Goal: Ask a question: Seek information or help from site administrators or community

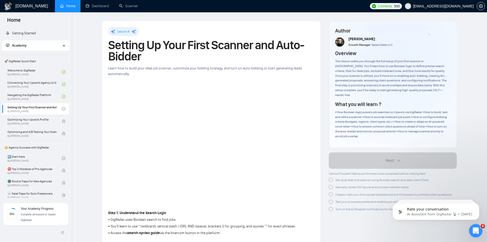
click at [476, 226] on div "Open Intercom Messenger" at bounding box center [475, 229] width 17 height 17
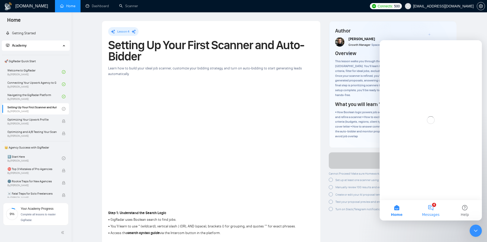
click at [432, 208] on button "4 Messages" at bounding box center [431, 210] width 34 height 20
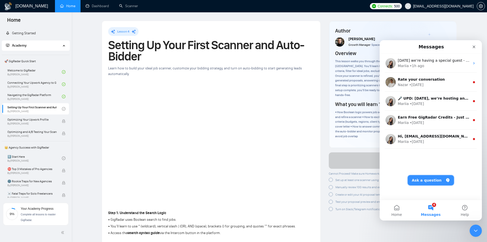
click at [435, 178] on button "Ask a question" at bounding box center [431, 180] width 46 height 10
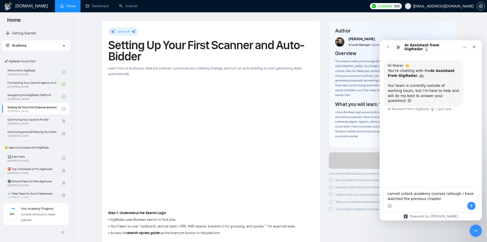
type textarea "cannot unlock academy courses (altough I have watched the previous chapter)"
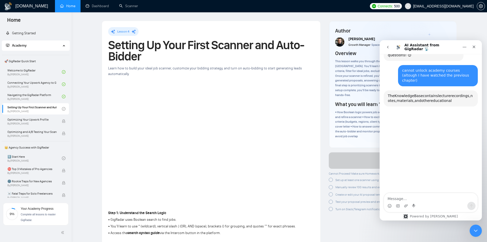
scroll to position [53, 0]
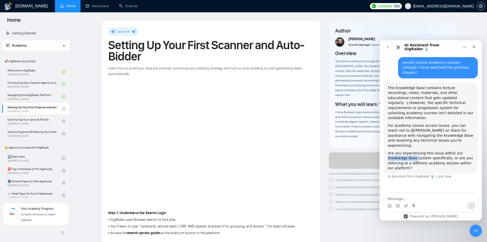
drag, startPoint x: 414, startPoint y: 138, endPoint x: 387, endPoint y: 136, distance: 27.7
click at [387, 136] on div "The Knowledge Base contains lecture recordings, notes, materials, and other edu…" at bounding box center [431, 128] width 94 height 92
copy div "Knowledge Base"
click at [398, 199] on textarea "Message…" at bounding box center [431, 197] width 94 height 9
paste textarea "Knowledge Base"
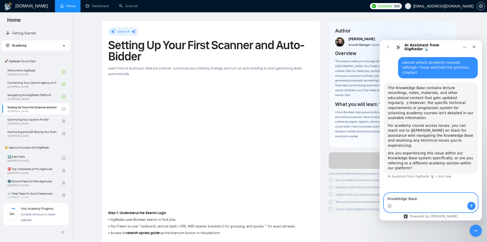
type textarea "Knowledge Base"
click at [471, 206] on icon "Send a message…" at bounding box center [471, 206] width 4 height 4
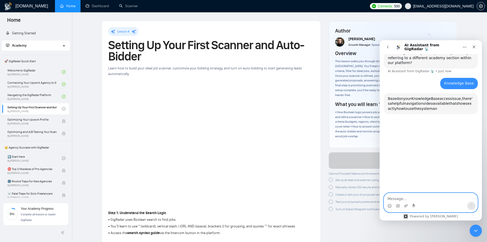
scroll to position [159, 0]
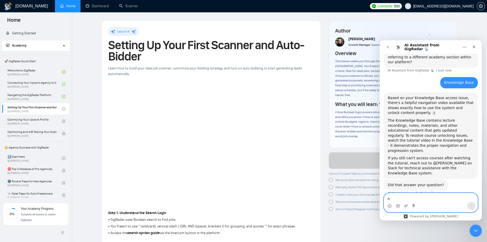
type textarea "no"
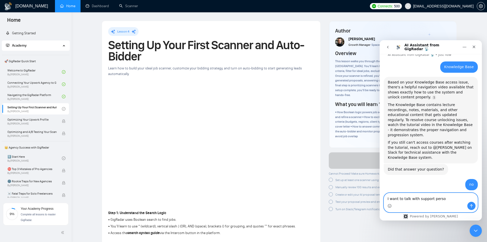
type textarea "I want to talk with support person"
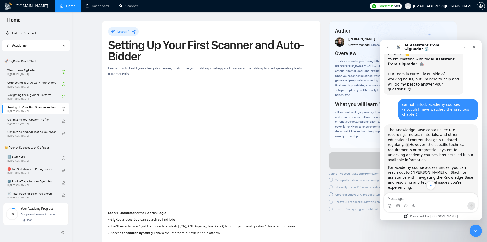
scroll to position [8, 0]
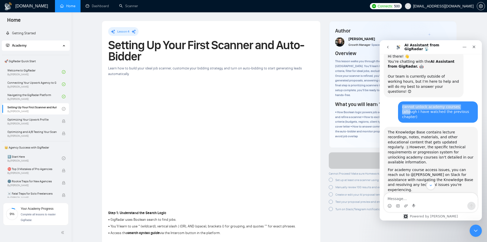
drag, startPoint x: 457, startPoint y: 104, endPoint x: 402, endPoint y: 104, distance: 55.0
click at [395, 102] on div "cannot unlock academy courses (altough I have watched the previous chapter) jco…" at bounding box center [431, 113] width 94 height 25
click at [426, 105] on div "cannot unlock academy courses (altough I have watched the previous chapter)" at bounding box center [438, 111] width 72 height 15
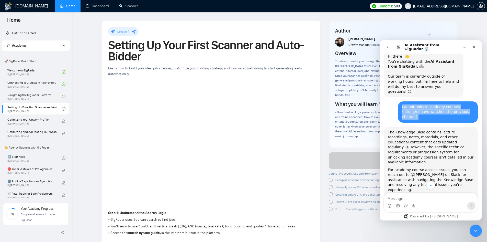
copy div "cannot unlock academy courses (altough I have watched the previous chapter)"
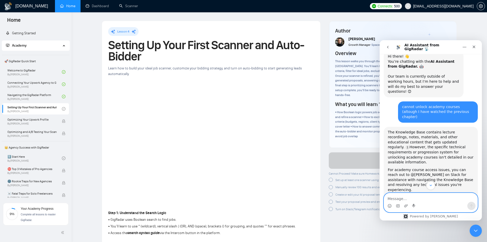
click at [428, 195] on textarea "Message…" at bounding box center [431, 197] width 94 height 9
paste textarea "cannot unlock academy courses (altough I have watched the previous chapter)"
type textarea "cannot unlock academy courses (altough I have watched the previous chapter)"
click at [471, 207] on icon "Send a message…" at bounding box center [471, 206] width 4 height 4
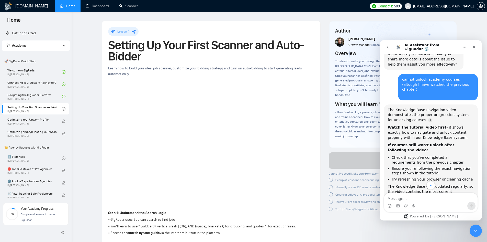
scroll to position [393, 0]
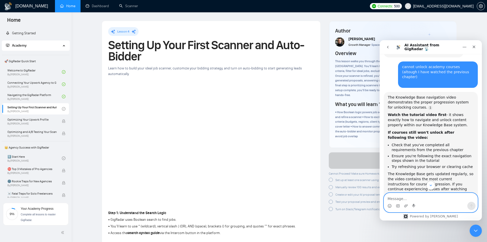
click at [434, 198] on textarea "Message…" at bounding box center [431, 197] width 94 height 9
type textarea "done"
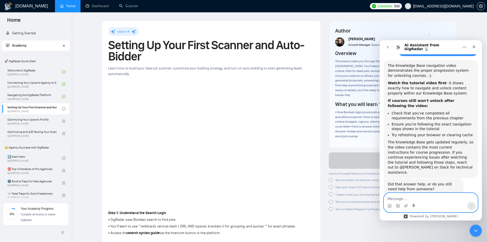
scroll to position [424, 0]
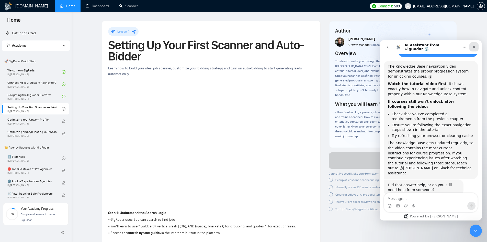
click at [474, 49] on div "Close" at bounding box center [473, 46] width 9 height 9
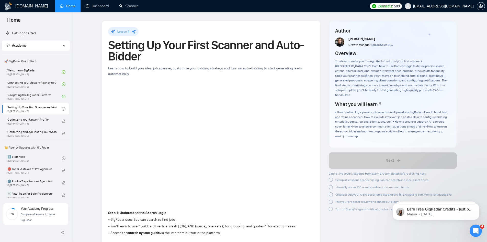
scroll to position [0, 0]
click at [331, 177] on div at bounding box center [331, 179] width 4 height 4
click at [331, 184] on div at bounding box center [331, 186] width 4 height 4
click at [331, 190] on div at bounding box center [331, 192] width 4 height 4
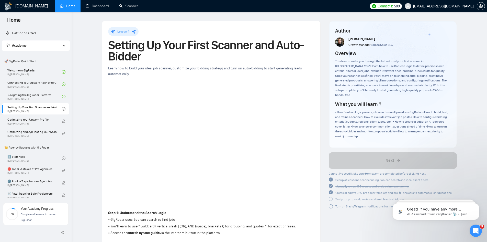
click at [332, 190] on icon "check-circle" at bounding box center [331, 192] width 4 height 4
click at [331, 190] on div at bounding box center [331, 192] width 4 height 4
click at [330, 198] on div at bounding box center [331, 200] width 4 height 4
click at [331, 203] on div at bounding box center [331, 205] width 4 height 4
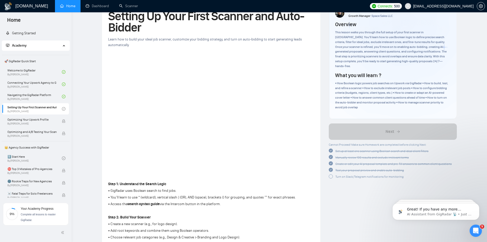
scroll to position [51, 0]
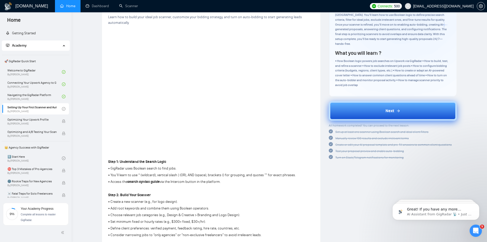
click at [390, 101] on button "Next" at bounding box center [393, 110] width 128 height 19
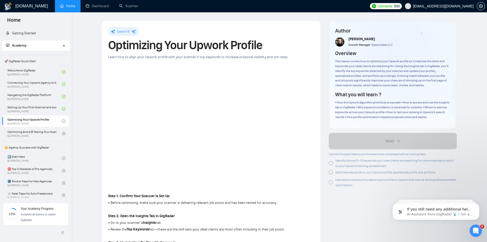
scroll to position [464, 0]
click at [331, 165] on div at bounding box center [331, 163] width 4 height 4
click at [330, 172] on div at bounding box center [331, 172] width 4 height 4
click at [331, 186] on div "Use a second account to search your profile on Upwork and note its ranking befo…" at bounding box center [393, 181] width 128 height 11
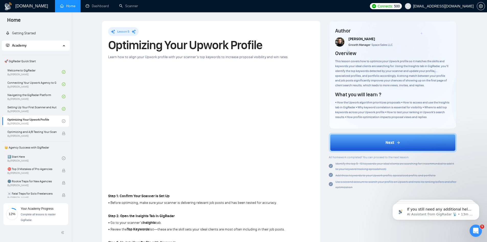
click at [410, 136] on button "Next" at bounding box center [393, 142] width 128 height 19
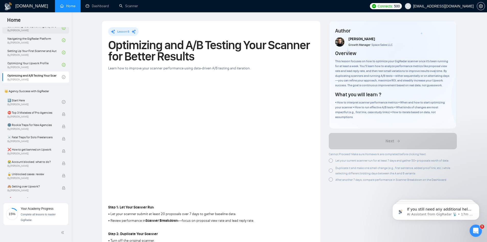
scroll to position [77, 0]
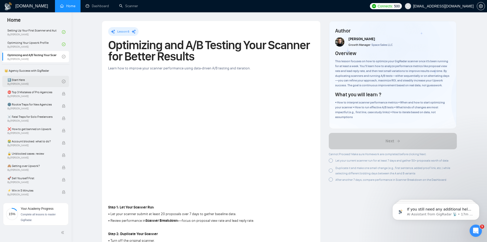
click at [37, 81] on link "1️⃣ Start Here By Vadym Ovcharenko" at bounding box center [34, 81] width 54 height 11
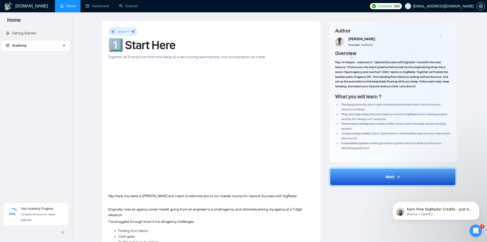
scroll to position [894, 0]
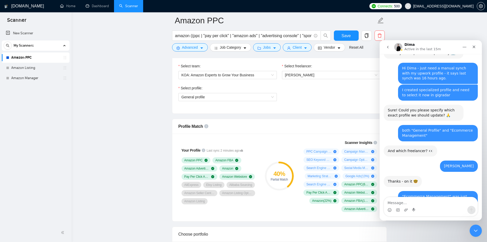
scroll to position [281, 0]
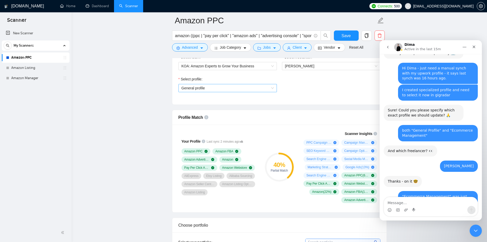
click at [230, 90] on span "General profile" at bounding box center [228, 88] width 92 height 8
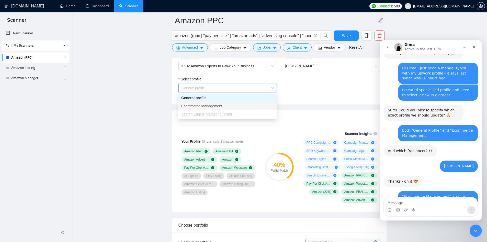
click at [219, 106] on span "Ecommerce Management" at bounding box center [201, 106] width 41 height 4
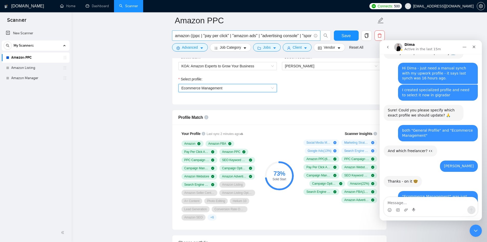
drag, startPoint x: 34, startPoint y: 70, endPoint x: 294, endPoint y: 31, distance: 262.3
click at [35, 70] on link "Amazon Listing" at bounding box center [35, 68] width 49 height 10
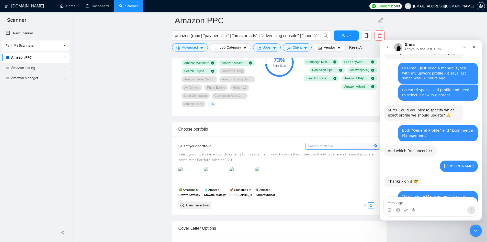
scroll to position [511, 0]
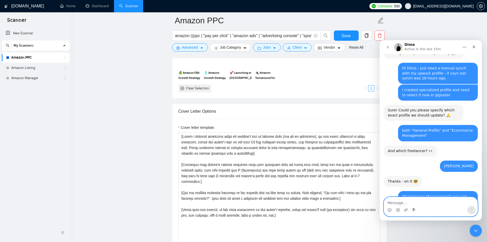
click at [405, 202] on textarea "Message…" at bounding box center [431, 201] width 94 height 9
type textarea "o"
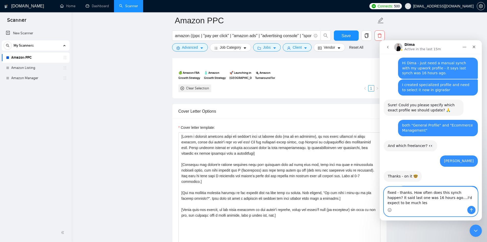
type textarea "fixed - thanks. How often does this synch happen? It said last one was 16 hours…"
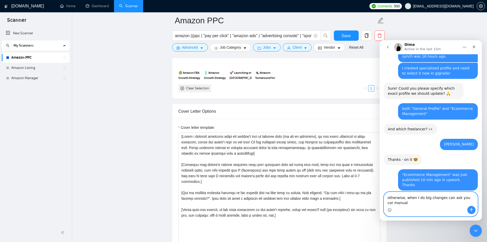
scroll to position [1226, 0]
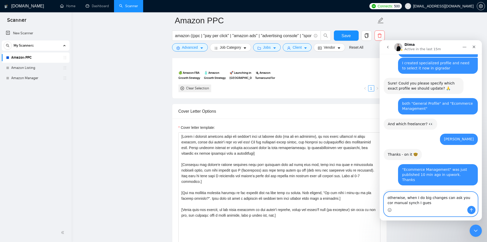
type textarea "otherwise, when I do big changes can ask you cor manual synch I guess"
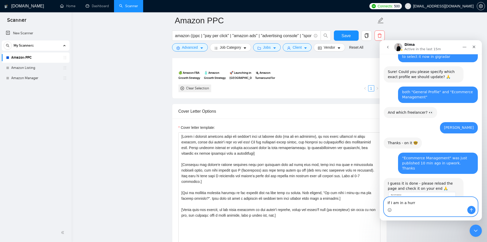
type textarea "If I am in a hurry"
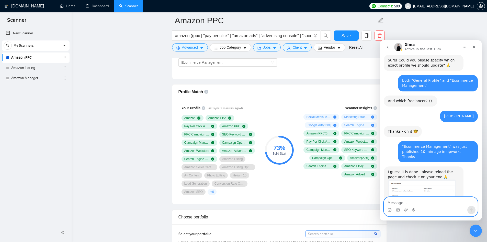
scroll to position [383, 0]
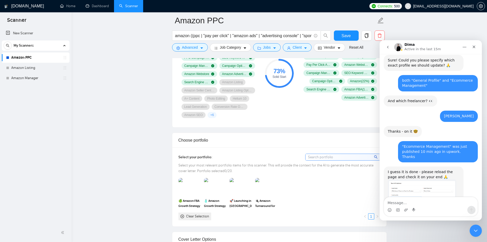
click at [325, 157] on input at bounding box center [343, 157] width 75 height 6
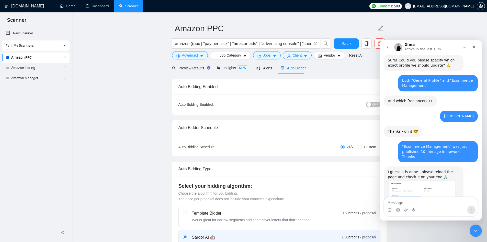
scroll to position [0, 0]
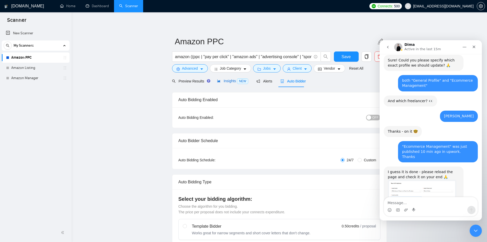
click at [229, 82] on span "Insights NEW" at bounding box center [232, 81] width 31 height 4
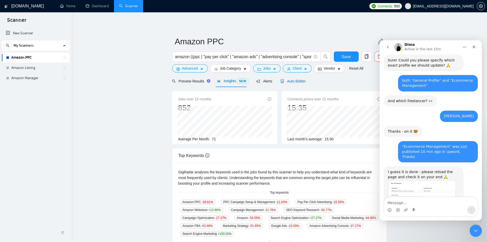
click at [290, 83] on span "Auto Bidder" at bounding box center [292, 81] width 25 height 4
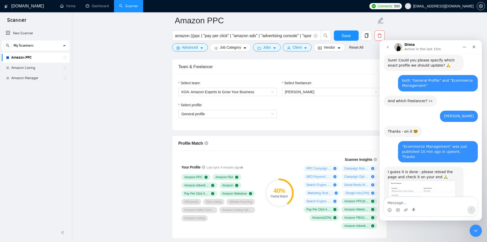
scroll to position [256, 0]
click at [236, 114] on span "General profile" at bounding box center [228, 114] width 92 height 8
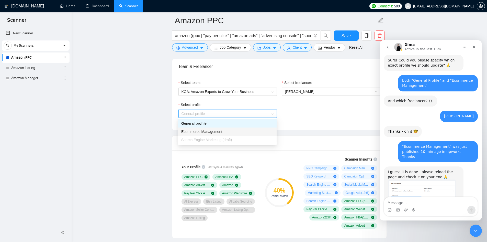
click at [208, 130] on span "Ecommerce Management" at bounding box center [201, 131] width 41 height 4
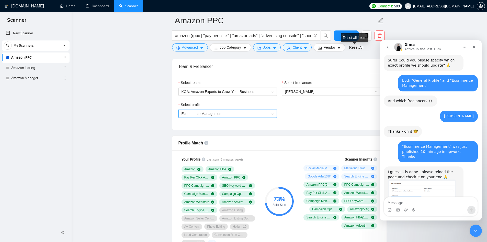
click at [349, 38] on div "Reset all filters" at bounding box center [355, 37] width 28 height 9
click at [220, 112] on span "Ecommerce Management" at bounding box center [202, 113] width 41 height 4
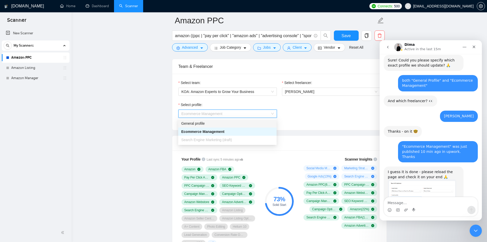
click at [207, 125] on div "General profile" at bounding box center [227, 123] width 92 height 6
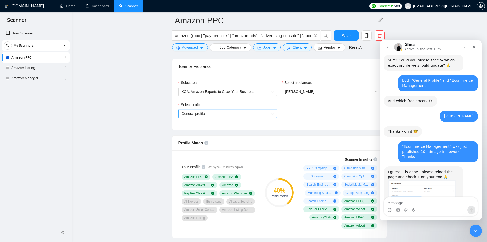
click at [211, 113] on span "General profile" at bounding box center [228, 114] width 92 height 8
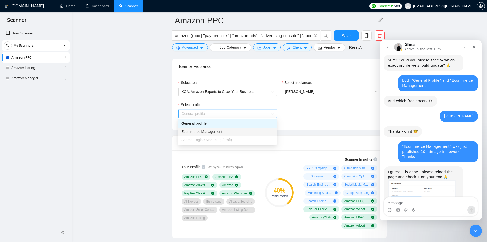
click at [201, 132] on span "Ecommerce Management" at bounding box center [201, 131] width 41 height 4
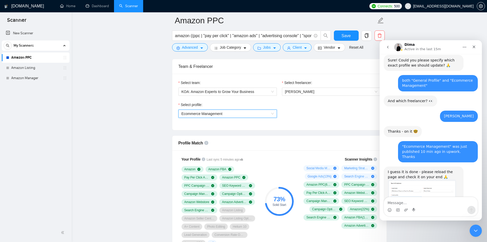
click at [252, 115] on span "Ecommerce Management" at bounding box center [228, 114] width 92 height 8
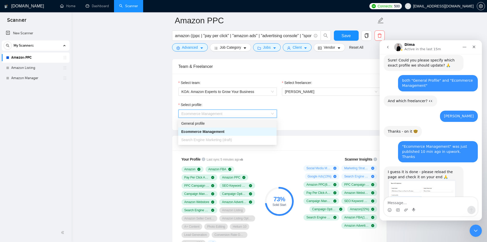
click at [227, 122] on div "General profile" at bounding box center [227, 123] width 92 height 6
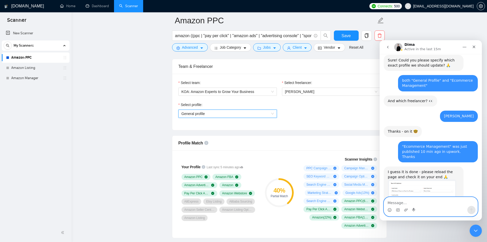
click at [400, 202] on textarea "Message…" at bounding box center [431, 201] width 94 height 9
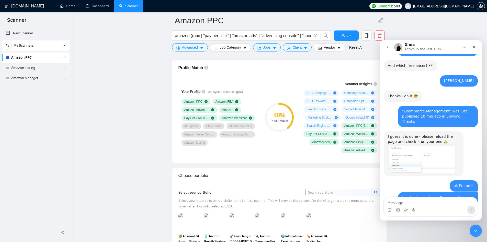
scroll to position [332, 0]
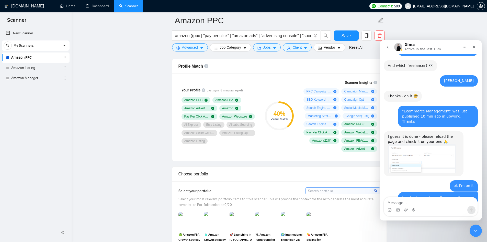
click at [194, 67] on span "Profile Match" at bounding box center [190, 66] width 25 height 4
copy div "Profile Match"
click at [413, 201] on textarea "Message…" at bounding box center [431, 201] width 94 height 9
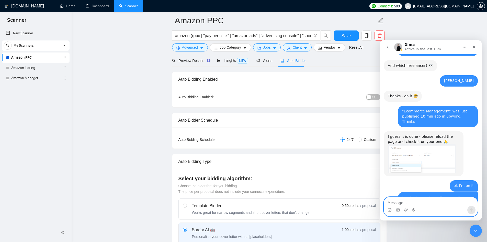
scroll to position [0, 0]
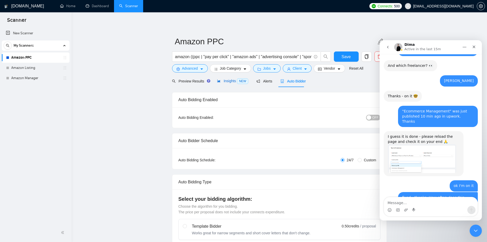
click at [231, 82] on span "Insights NEW" at bounding box center [232, 81] width 31 height 4
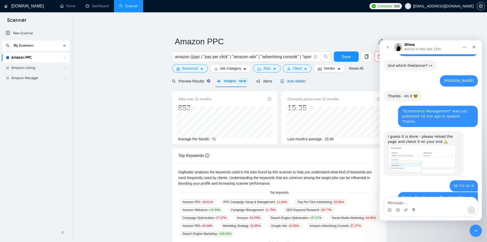
click at [292, 83] on span "Auto Bidder" at bounding box center [292, 81] width 25 height 4
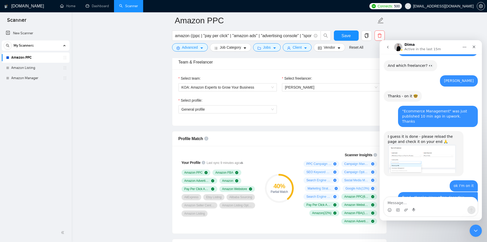
scroll to position [281, 0]
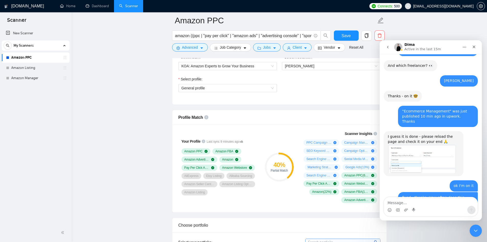
click at [191, 116] on span "Profile Match" at bounding box center [190, 117] width 25 height 4
copy div "Profile Match"
click at [405, 200] on textarea "Message…" at bounding box center [431, 201] width 94 height 9
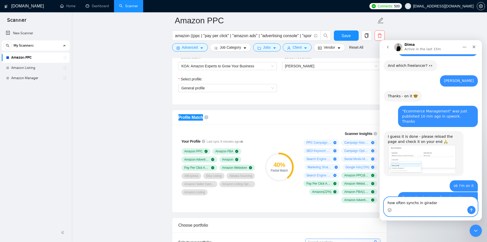
paste textarea "Profile Match"
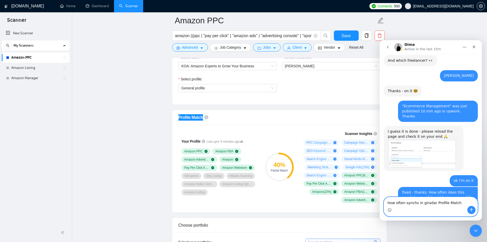
scroll to position [1284, 0]
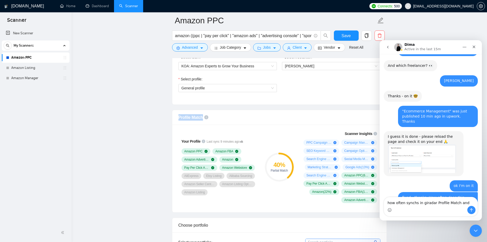
click at [196, 225] on div "Choose portfolio" at bounding box center [279, 225] width 202 height 15
copy div "Choose portfolio"
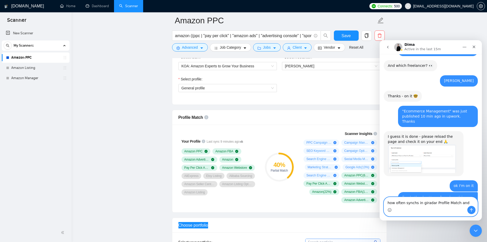
click at [465, 203] on textarea "how often synchs in giradar Profile Match and" at bounding box center [431, 201] width 94 height 9
paste textarea "Choose portfolio"
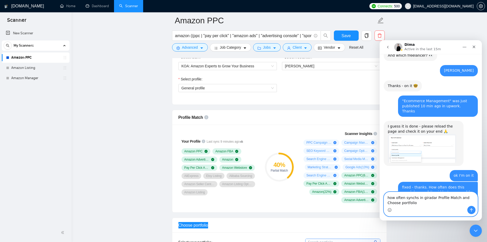
click at [420, 199] on textarea "how often synchs in giradar Profile Match and Choose portfolio" at bounding box center [431, 199] width 94 height 14
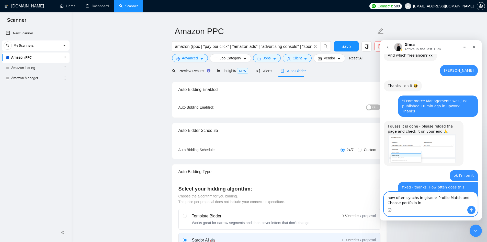
scroll to position [0, 0]
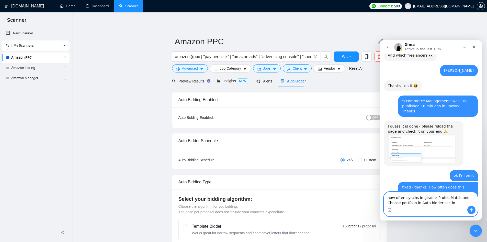
type textarea "how often synchs in giradar Profile Match and Choose portfolio in Auto bidder s…"
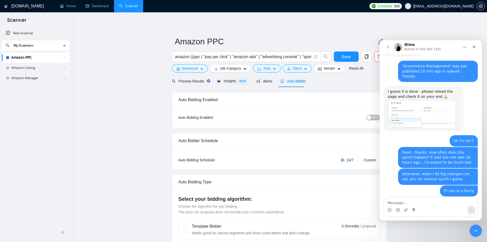
scroll to position [1330, 0]
click at [406, 206] on div "Intercom messenger" at bounding box center [406, 210] width 4 height 8
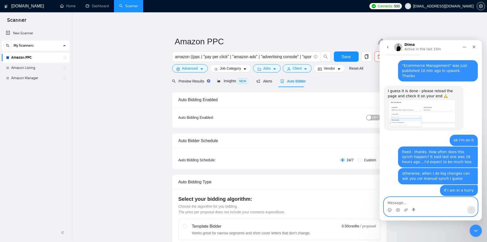
click at [408, 204] on textarea "Message…" at bounding box center [431, 201] width 94 height 9
type textarea "ok clear - enough by now, thanks!"
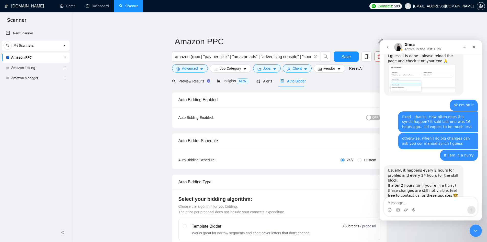
scroll to position [1371, 0]
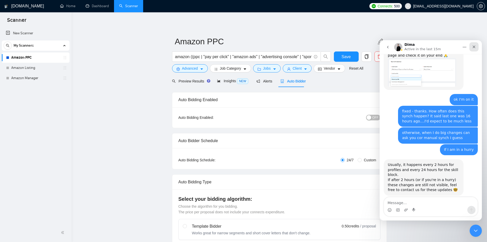
click at [475, 46] on icon "Close" at bounding box center [474, 47] width 4 height 4
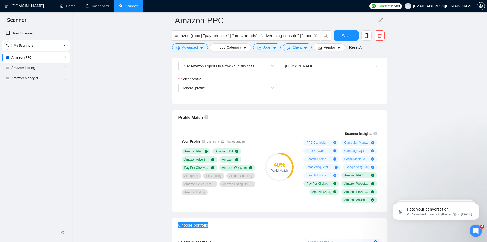
scroll to position [383, 0]
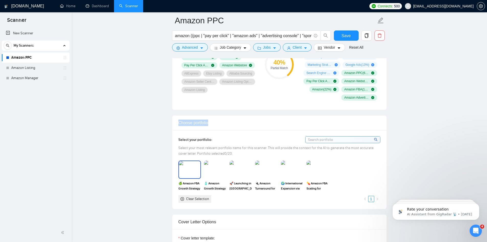
click at [188, 166] on img at bounding box center [189, 169] width 21 height 17
click at [217, 169] on img at bounding box center [215, 169] width 21 height 17
click at [244, 170] on img at bounding box center [240, 169] width 21 height 17
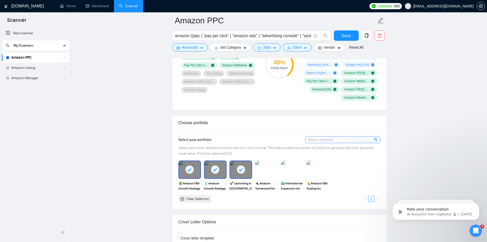
click at [279, 169] on div "🌍 International Expansion via Amazon Global" at bounding box center [292, 175] width 26 height 30
click at [268, 169] on img at bounding box center [266, 169] width 21 height 17
click at [293, 167] on img at bounding box center [291, 169] width 21 height 17
click at [325, 174] on img at bounding box center [317, 169] width 21 height 17
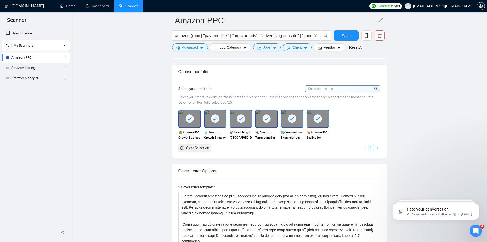
scroll to position [435, 0]
click at [345, 33] on span "Save" at bounding box center [346, 35] width 9 height 6
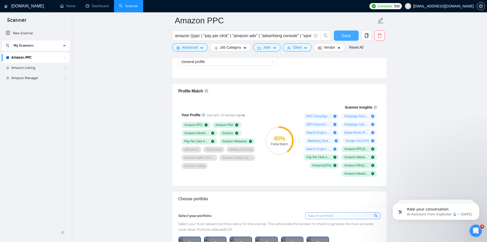
scroll to position [307, 0]
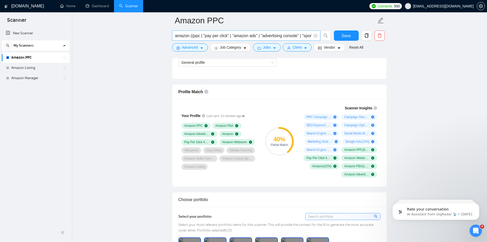
click at [221, 35] on input "amazon ((ppc | "pay per click" | "amazon ads" | "advertising console" | "sponso…" at bounding box center [243, 35] width 137 height 6
click at [208, 48] on div "Advanced" at bounding box center [190, 47] width 38 height 8
drag, startPoint x: 252, startPoint y: 150, endPoint x: 239, endPoint y: 152, distance: 13.2
click at [235, 151] on div "Alibaba Sourcing" at bounding box center [241, 150] width 28 height 6
click at [202, 49] on icon "caret-down" at bounding box center [202, 48] width 4 height 4
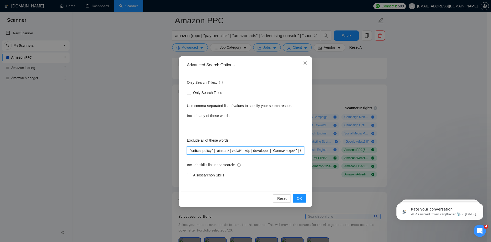
click at [229, 149] on input ""critical policy" | reinstat* | violat* | kdp | developer | "Germa* expe*" | KD…" at bounding box center [245, 150] width 117 height 8
drag, startPoint x: 217, startPoint y: 151, endPoint x: 213, endPoint y: 150, distance: 3.6
click at [213, 150] on input ""critical policy" | reinstat* | violat* | kdp | developer | "Germa* expe*" | KD…" at bounding box center [245, 150] width 117 height 8
paste input "|"
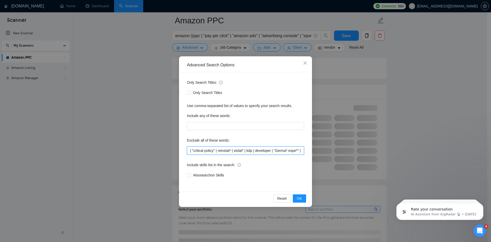
paste input "|"
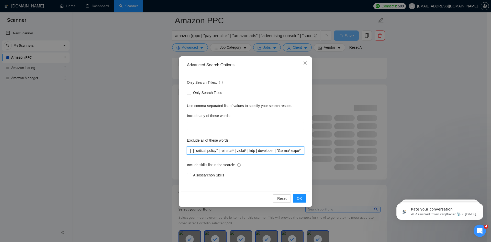
paste input "|"
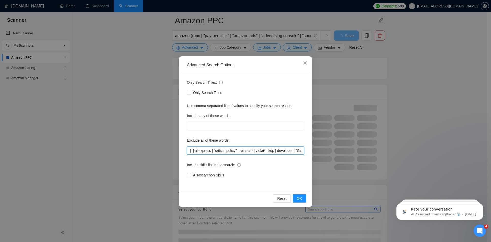
type input "| | aliexpressa | "critical policy" | reinstat* | violat* | kdp | developer | "…"
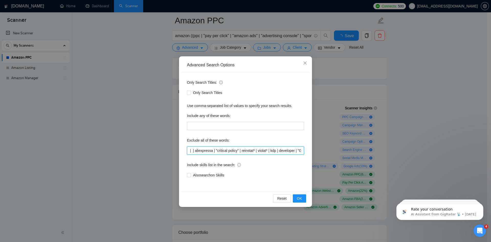
type input "| | aliexpress | "critical policy" | reinstat* | violat* | kdp | developer | "G…"
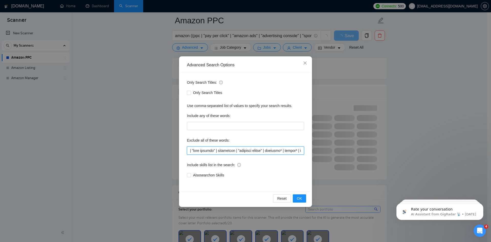
type input "" | "lore ipsumdo" | sitametcon | "adipisci elitse" | doeiusmo* | tempor* | inc…"
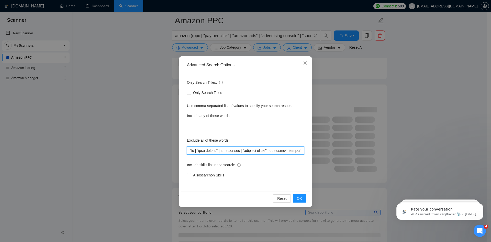
type input ""lor | "ipsu dolorsi" | ametconsec | "adipisci elitse" | doeiusmo* | tempor* | …"
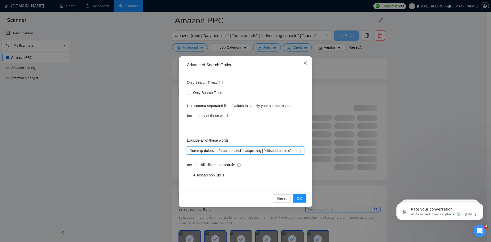
type input ""loremip dolorsit" | "amet consect" | adipiscing | "elitsedd eiusmo" | temporin…"
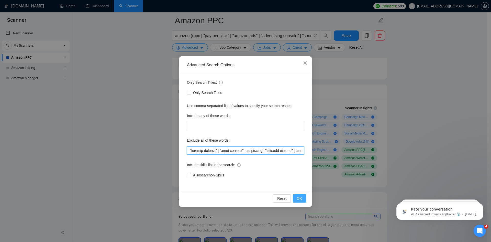
type input ""loremip dolorsit" | "amet consect" | adipiscing | "elitsedd eiusmo" | temporin…"
click at [298, 198] on span "OK" at bounding box center [299, 198] width 5 height 6
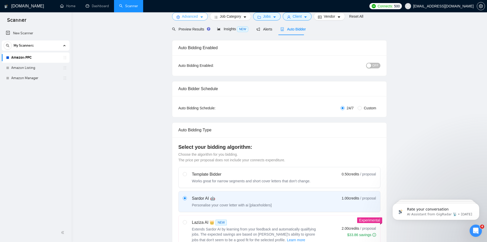
scroll to position [0, 0]
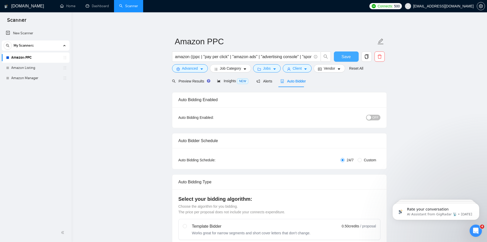
click at [350, 57] on span "Save" at bounding box center [346, 56] width 9 height 6
click at [194, 83] on span "Preview Results" at bounding box center [190, 81] width 37 height 4
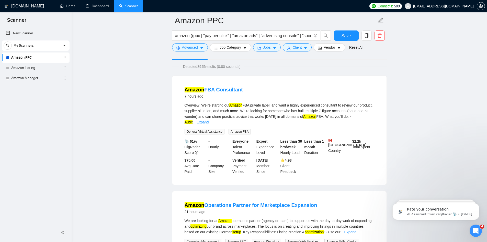
scroll to position [26, 0]
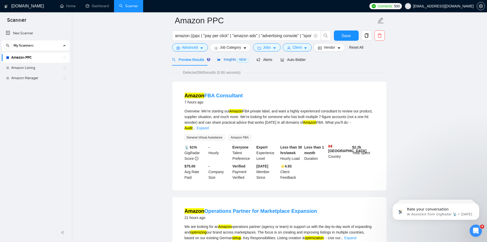
click at [226, 61] on span "Insights NEW" at bounding box center [232, 59] width 31 height 4
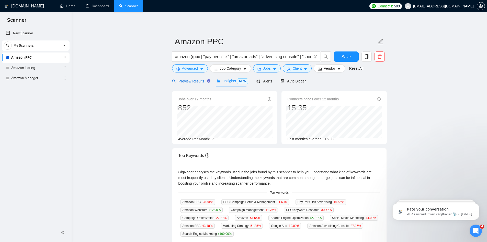
click at [190, 81] on span "Preview Results" at bounding box center [190, 81] width 37 height 4
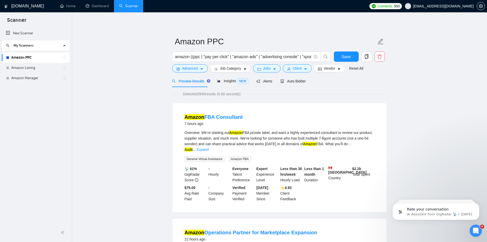
click at [229, 80] on span "Insights NEW" at bounding box center [232, 81] width 31 height 4
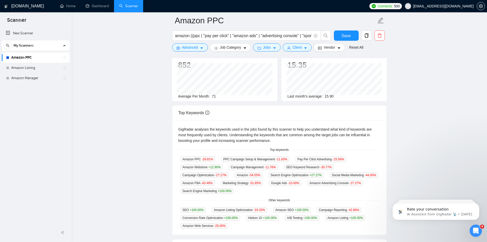
scroll to position [102, 0]
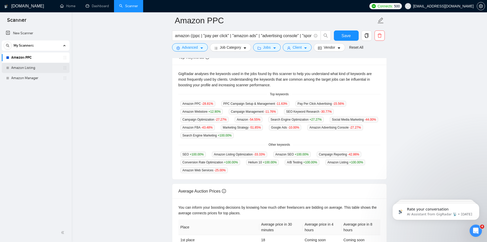
drag, startPoint x: 36, startPoint y: 67, endPoint x: 67, endPoint y: 72, distance: 31.3
click at [36, 67] on link "Amazon Listing" at bounding box center [35, 68] width 49 height 10
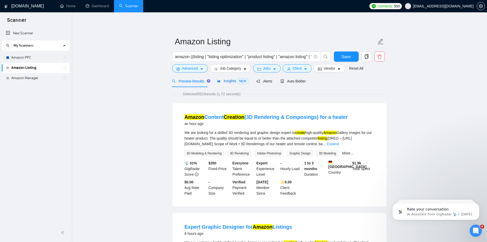
click at [227, 82] on span "Insights NEW" at bounding box center [232, 81] width 31 height 4
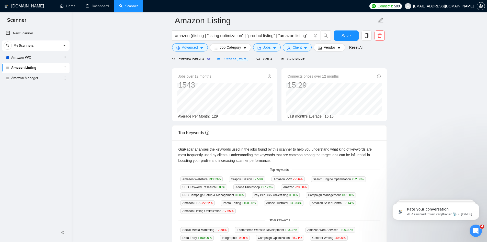
scroll to position [51, 0]
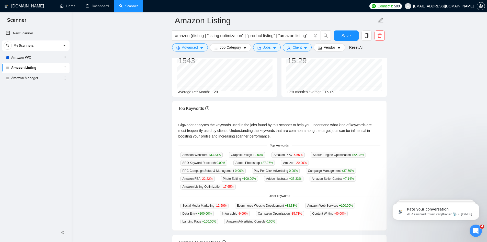
drag, startPoint x: 20, startPoint y: 58, endPoint x: 165, endPoint y: 85, distance: 146.9
click at [20, 58] on link "Amazon PPC" at bounding box center [35, 57] width 49 height 10
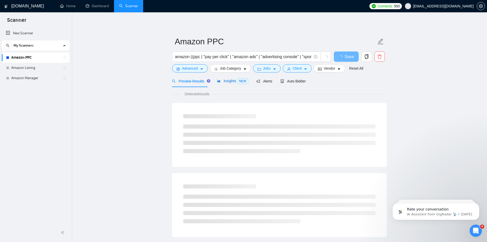
click at [229, 80] on span "Insights NEW" at bounding box center [232, 81] width 31 height 4
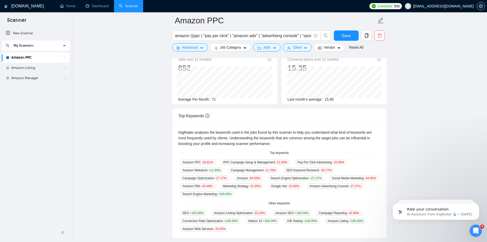
scroll to position [77, 0]
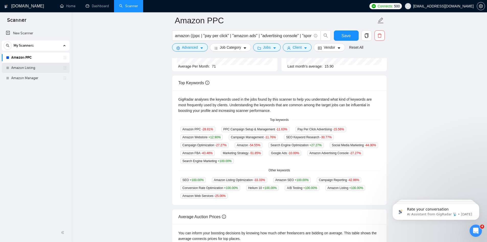
click at [36, 67] on link "Amazon Listing" at bounding box center [35, 68] width 49 height 10
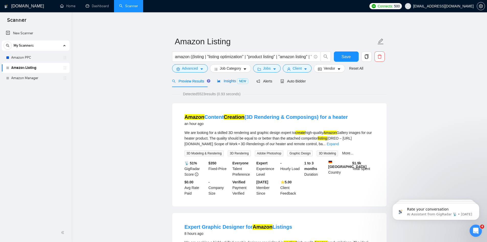
click at [224, 79] on span "Insights NEW" at bounding box center [232, 81] width 31 height 4
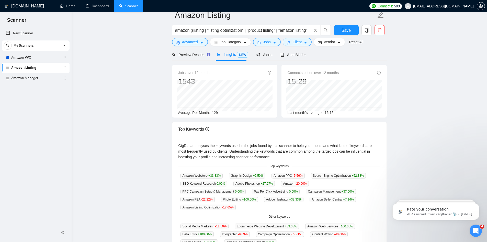
scroll to position [77, 0]
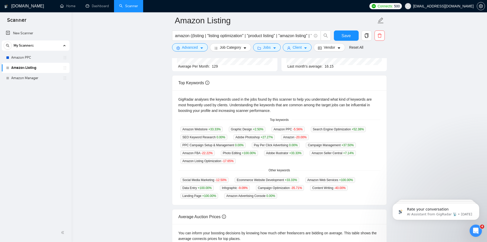
click at [442, 108] on main "Amazon Listing amazon ((listing | "listing optimization" | "product listing" | …" at bounding box center [279, 125] width 399 height 363
click at [393, 6] on span "Connects:" at bounding box center [385, 6] width 15 height 6
click at [36, 58] on link "Amazon PPC" at bounding box center [35, 57] width 49 height 10
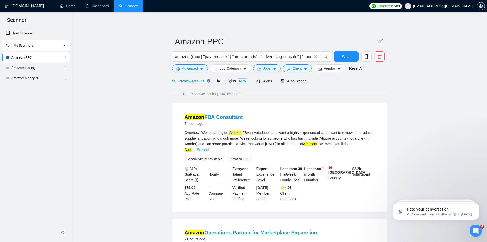
click at [209, 147] on link "Expand" at bounding box center [203, 149] width 12 height 4
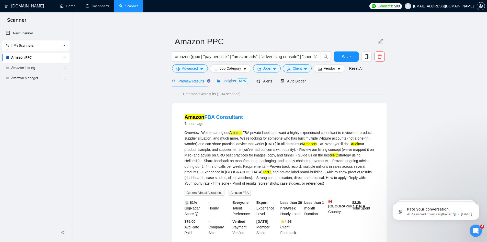
click at [229, 80] on span "Insights NEW" at bounding box center [232, 81] width 31 height 4
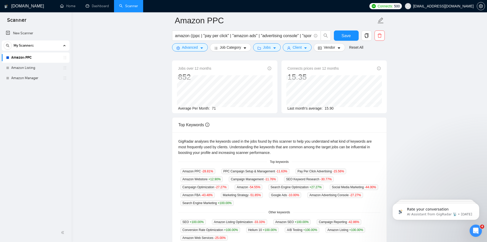
scroll to position [77, 0]
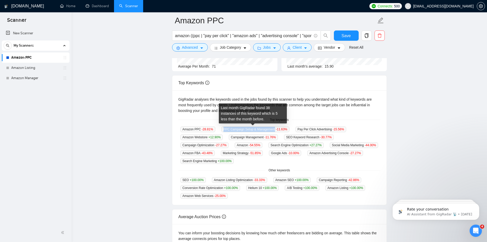
drag, startPoint x: 272, startPoint y: 129, endPoint x: 221, endPoint y: 129, distance: 51.1
click at [221, 129] on span "PPC Campaign Setup & Management -11.63 %" at bounding box center [255, 129] width 68 height 6
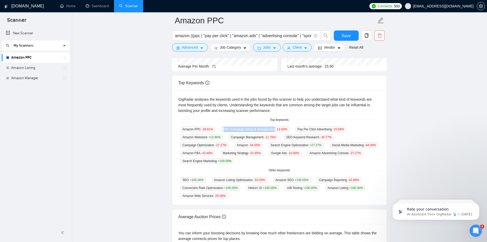
copy span "PPC Campaign Setup & Management"
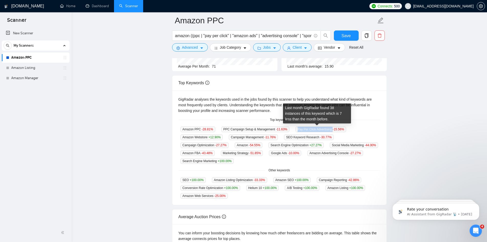
drag, startPoint x: 328, startPoint y: 129, endPoint x: 295, endPoint y: 129, distance: 33.7
click at [296, 129] on span "Pay Per Click Advertising -15.56 %" at bounding box center [321, 129] width 51 height 6
copy span "Pay Per Click Advertising"
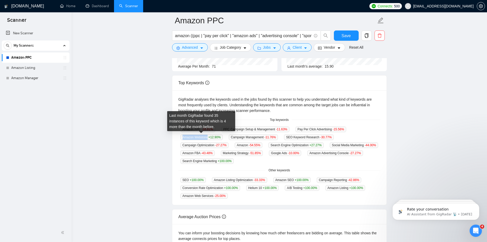
drag, startPoint x: 199, startPoint y: 135, endPoint x: 181, endPoint y: 136, distance: 17.9
click at [181, 136] on span "Amazon Webstore +12.90 %" at bounding box center [201, 137] width 42 height 6
copy span "Amazon Webstore"
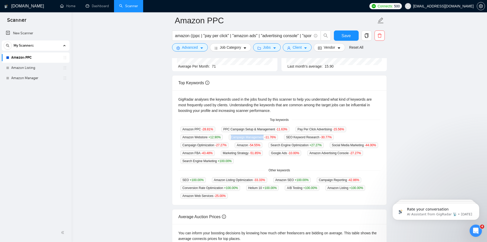
drag, startPoint x: 263, startPoint y: 136, endPoint x: 226, endPoint y: 137, distance: 36.6
click at [227, 137] on div "Campaign Management -11.76 %" at bounding box center [253, 137] width 53 height 6
copy span "Campaign Management"
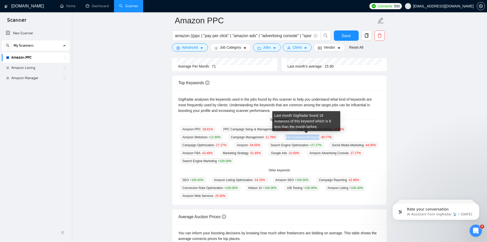
drag, startPoint x: 316, startPoint y: 137, endPoint x: 282, endPoint y: 136, distance: 33.7
click at [282, 136] on div "SEO Keyword Research -30.77 %" at bounding box center [309, 137] width 54 height 6
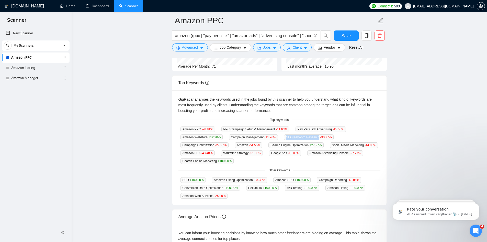
copy span "SEO Keyword Research"
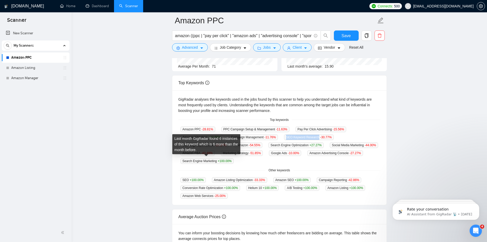
click at [164, 122] on main "Amazon PPC amazon ((ppc | "pay per click" | "amazon ads" | "advertising console…" at bounding box center [279, 125] width 399 height 363
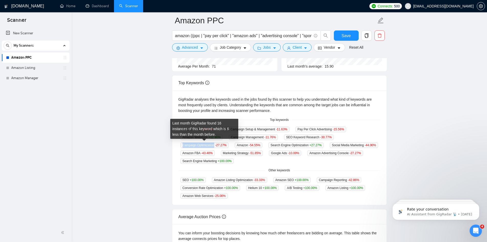
drag, startPoint x: 214, startPoint y: 145, endPoint x: 182, endPoint y: 145, distance: 32.5
click at [182, 145] on span "Campaign Optimization -27.27 %" at bounding box center [204, 145] width 48 height 6
copy span "Campaign Optimization"
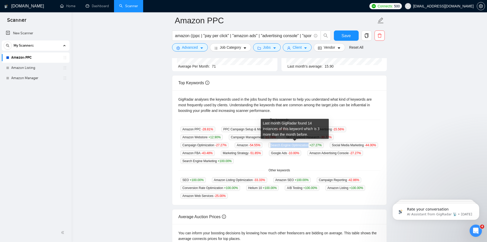
drag, startPoint x: 307, startPoint y: 143, endPoint x: 267, endPoint y: 143, distance: 39.4
click at [267, 143] on div "Search Engine Optimization +27.27 %" at bounding box center [295, 145] width 59 height 6
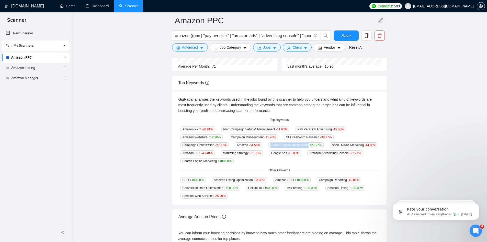
copy span "Search Engine Optimization"
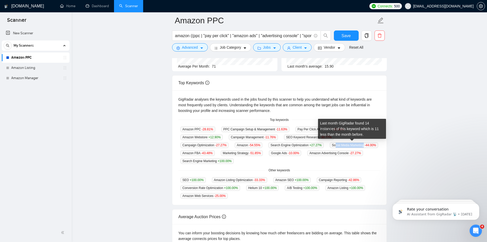
drag, startPoint x: 362, startPoint y: 144, endPoint x: 333, endPoint y: 146, distance: 28.5
click at [333, 146] on span "Social Media Marketing -44.00 %" at bounding box center [354, 145] width 48 height 6
click at [350, 142] on span "Social Media Marketing -44.00 %" at bounding box center [354, 145] width 48 height 6
click at [363, 143] on span "Social Media Marketing -44.00 %" at bounding box center [354, 145] width 48 height 6
drag, startPoint x: 361, startPoint y: 144, endPoint x: 346, endPoint y: 145, distance: 14.6
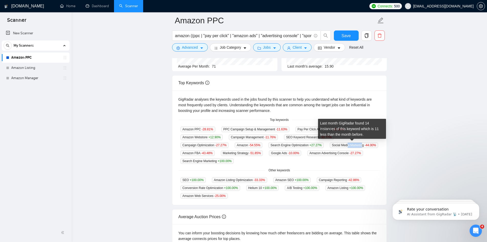
click at [346, 145] on span "Social Media Marketing -44.00 %" at bounding box center [354, 145] width 48 height 6
click at [349, 144] on span "Social Media Marketing -44.00 %" at bounding box center [354, 145] width 48 height 6
drag, startPoint x: 362, startPoint y: 143, endPoint x: 329, endPoint y: 143, distance: 32.7
click at [330, 143] on span "Social Media Marketing -44.00 %" at bounding box center [354, 145] width 48 height 6
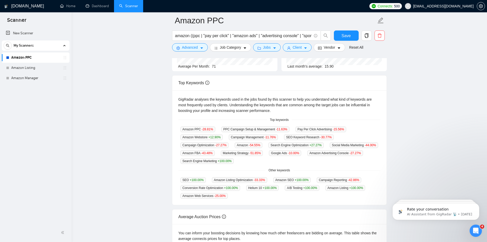
click at [363, 146] on span "Social Media Marketing -44.00 %" at bounding box center [354, 145] width 48 height 6
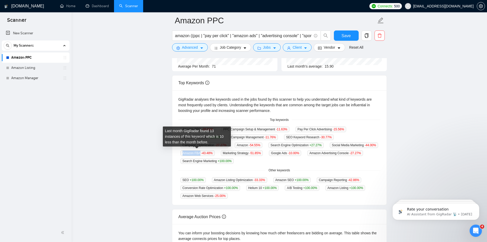
drag, startPoint x: 199, startPoint y: 153, endPoint x: 182, endPoint y: 152, distance: 17.4
click at [182, 152] on span "Amazon FBA -43.48 %" at bounding box center [197, 153] width 34 height 6
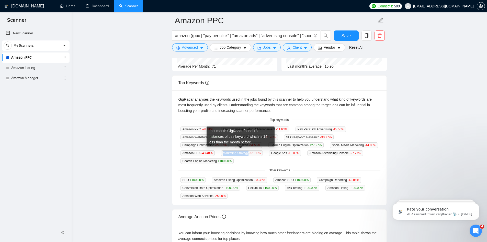
drag, startPoint x: 248, startPoint y: 151, endPoint x: 222, endPoint y: 152, distance: 25.6
click at [222, 152] on span "Marketing Strategy -51.85 %" at bounding box center [242, 153] width 42 height 6
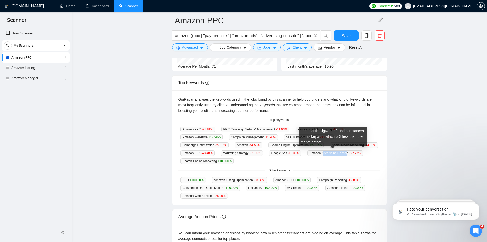
drag, startPoint x: 345, startPoint y: 152, endPoint x: 322, endPoint y: 151, distance: 23.8
click at [322, 151] on span "Amazon Advertising Console -27.27 %" at bounding box center [334, 153] width 55 height 6
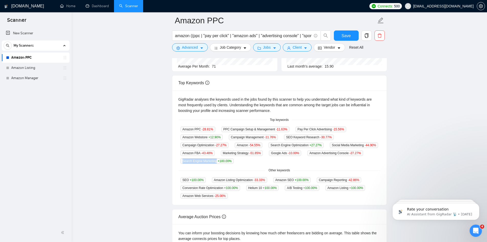
drag, startPoint x: 216, startPoint y: 158, endPoint x: 180, endPoint y: 159, distance: 36.3
click at [180, 159] on div "Search Engine Marketing +100.00 %" at bounding box center [206, 161] width 57 height 6
drag, startPoint x: 291, startPoint y: 177, endPoint x: 269, endPoint y: 179, distance: 21.3
click at [271, 179] on div "Amazon SEO +100.00 %" at bounding box center [291, 180] width 41 height 6
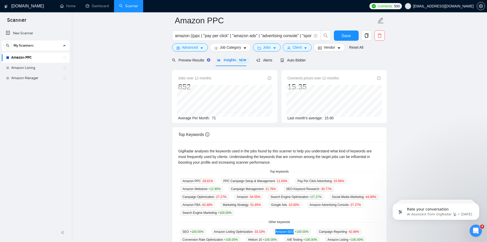
scroll to position [0, 0]
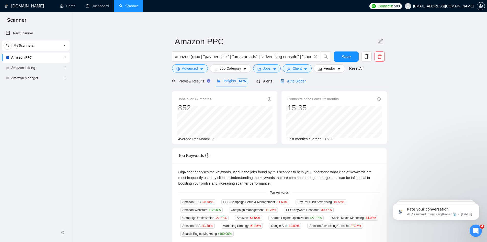
drag, startPoint x: 300, startPoint y: 79, endPoint x: 299, endPoint y: 86, distance: 6.7
click at [300, 79] on span "Auto Bidder" at bounding box center [292, 81] width 25 height 4
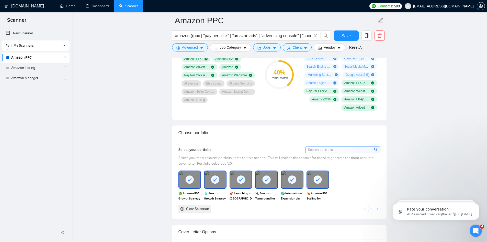
scroll to position [383, 0]
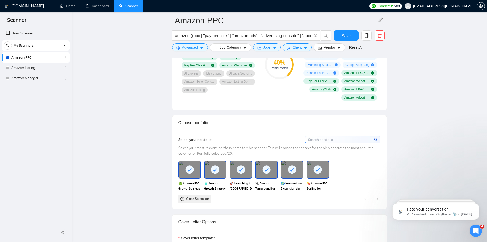
click at [331, 138] on input at bounding box center [343, 139] width 75 height 6
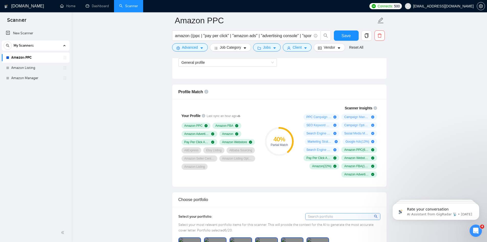
scroll to position [205, 0]
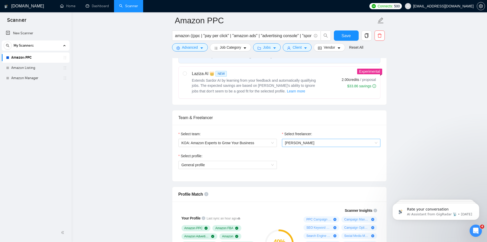
click at [304, 145] on span "[PERSON_NAME]" at bounding box center [331, 143] width 92 height 8
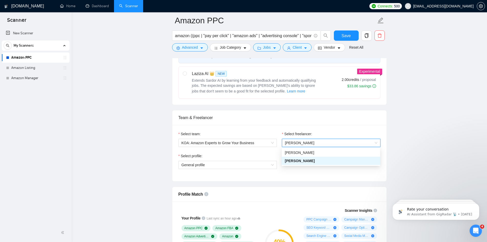
click at [304, 145] on span "[PERSON_NAME]" at bounding box center [331, 143] width 92 height 8
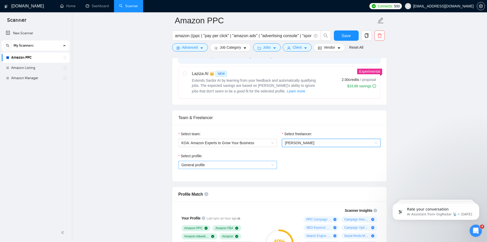
click at [239, 167] on span "General profile" at bounding box center [228, 165] width 92 height 8
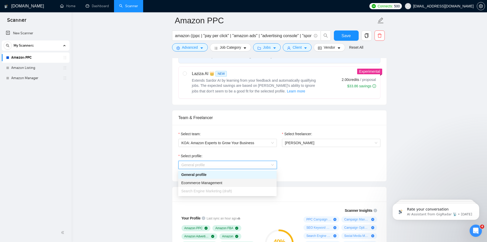
click at [213, 183] on span "Ecommerce Management" at bounding box center [201, 182] width 41 height 4
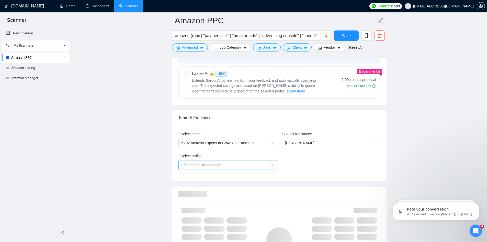
click at [313, 165] on div "Select profile: 1110580761592320000 Ecommerce Management" at bounding box center [279, 164] width 207 height 22
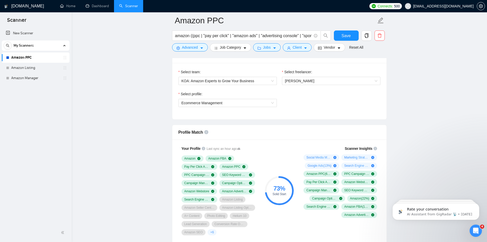
scroll to position [281, 0]
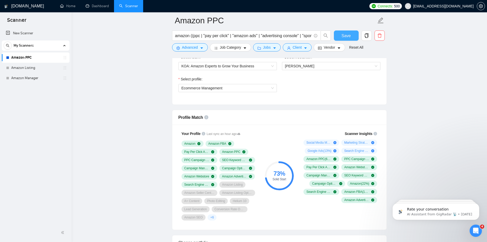
click at [345, 36] on span "Save" at bounding box center [346, 35] width 9 height 6
click at [29, 66] on link "Amazon Listing" at bounding box center [35, 68] width 49 height 10
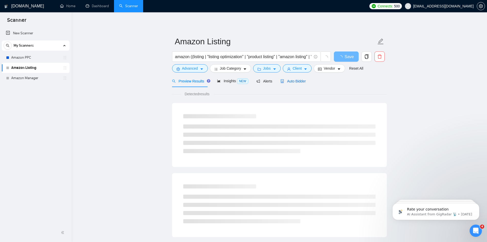
click at [291, 79] on span "Auto Bidder" at bounding box center [292, 81] width 25 height 4
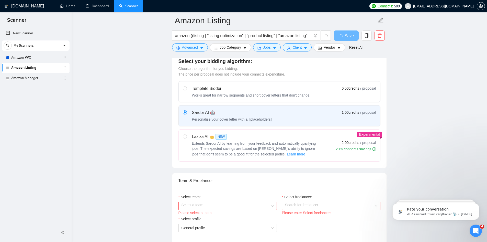
scroll to position [153, 0]
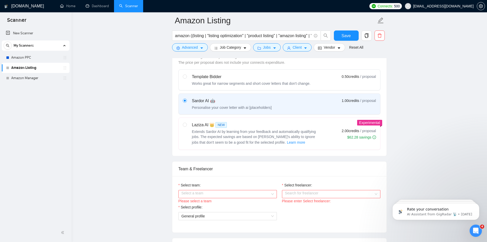
click at [220, 191] on input "Select team:" at bounding box center [226, 194] width 89 height 8
click at [204, 204] on div "KOA: Amazon Experts to Grow Your Business" at bounding box center [227, 204] width 92 height 6
click at [330, 194] on input "Select freelancer:" at bounding box center [329, 194] width 89 height 8
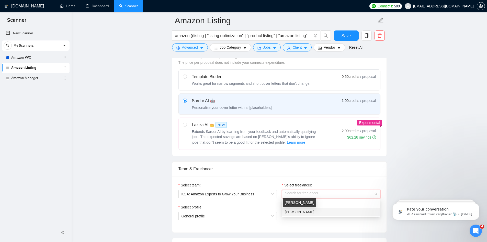
click at [304, 211] on span "[PERSON_NAME]" at bounding box center [299, 212] width 29 height 4
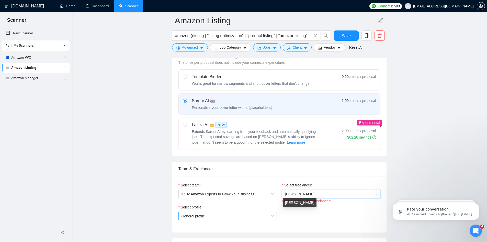
click at [237, 215] on span "General profile" at bounding box center [228, 216] width 92 height 8
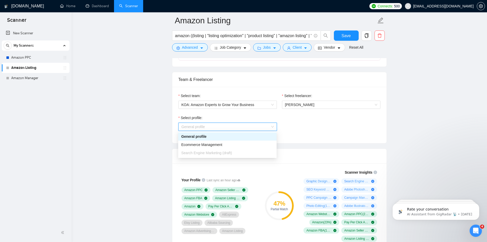
scroll to position [256, 0]
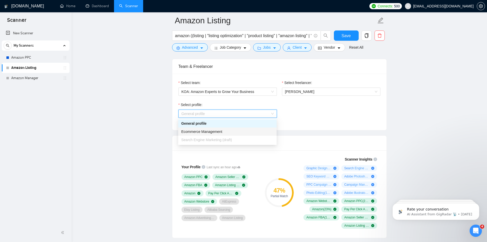
click at [226, 130] on div "Ecommerce Management" at bounding box center [227, 132] width 92 height 6
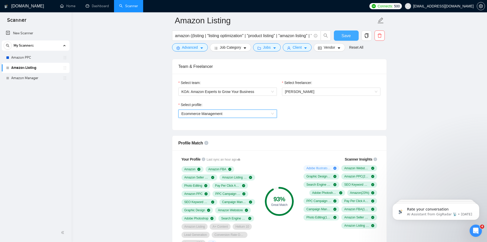
click at [344, 35] on span "Save" at bounding box center [346, 35] width 9 height 6
click at [27, 76] on link "Amazon Manager" at bounding box center [35, 78] width 49 height 10
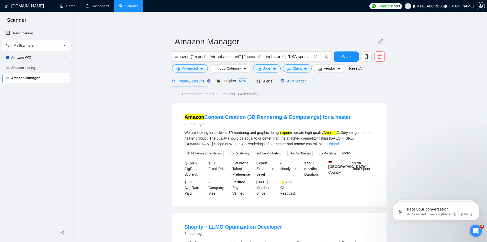
click at [295, 81] on span "Auto Bidder" at bounding box center [292, 81] width 25 height 4
